Goal: Transaction & Acquisition: Obtain resource

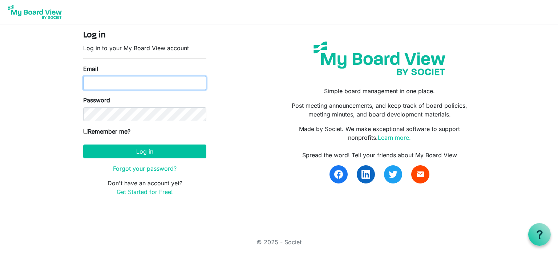
click at [108, 82] on input "Email" at bounding box center [144, 83] width 123 height 14
type input "psalmfive@gmail.com"
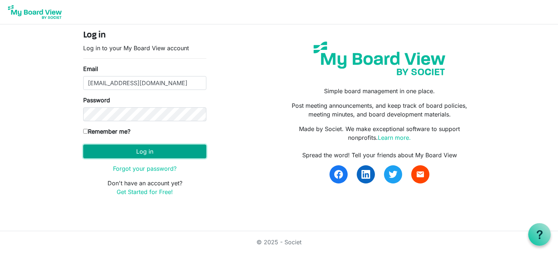
click at [142, 147] on button "Log in" at bounding box center [144, 151] width 123 height 14
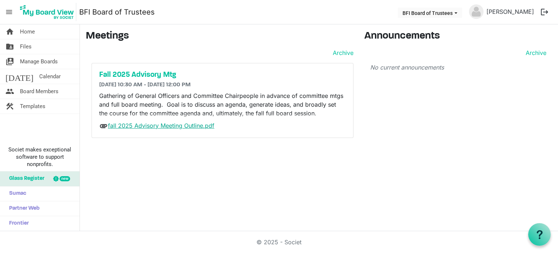
click at [194, 125] on link "fall 2025 Advisory Meeting Outline.pdf" at bounding box center [161, 125] width 107 height 7
click at [157, 74] on h5 "Fall 2025 Advisory Mtg" at bounding box center [222, 75] width 247 height 9
